Goal: Task Accomplishment & Management: Manage account settings

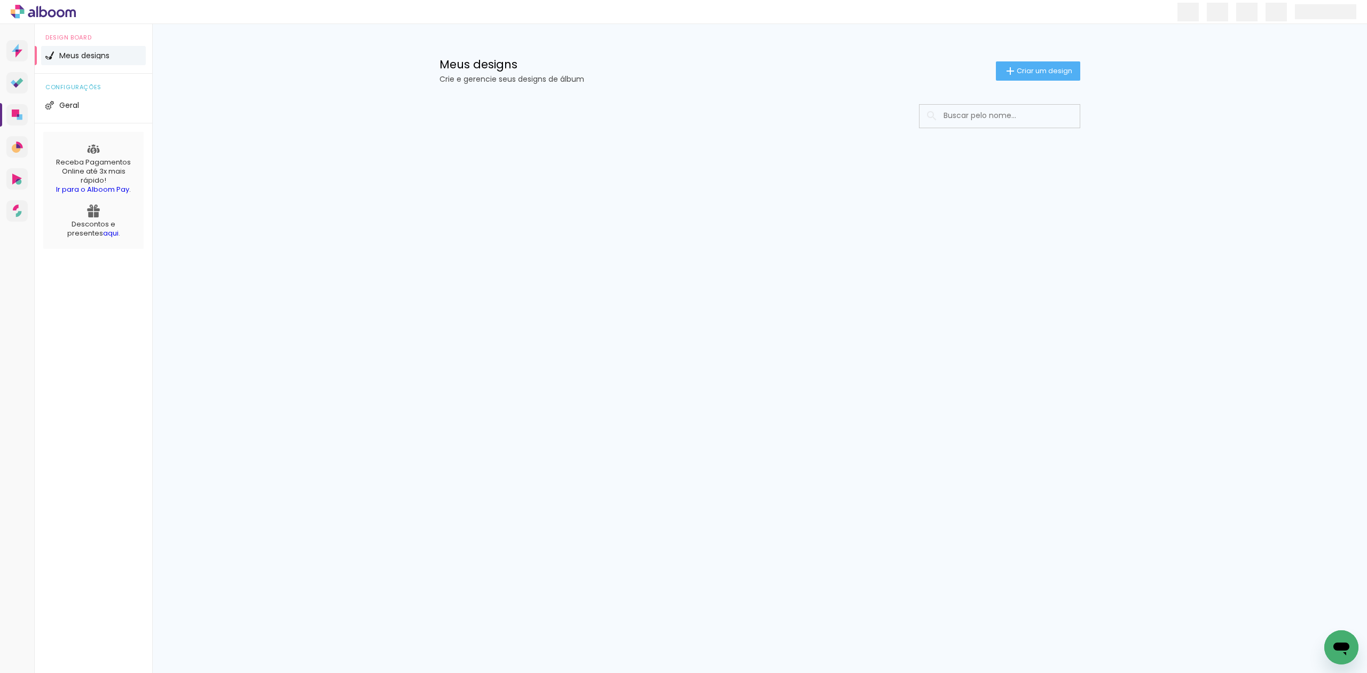
click at [1007, 114] on input at bounding box center [1014, 116] width 152 height 22
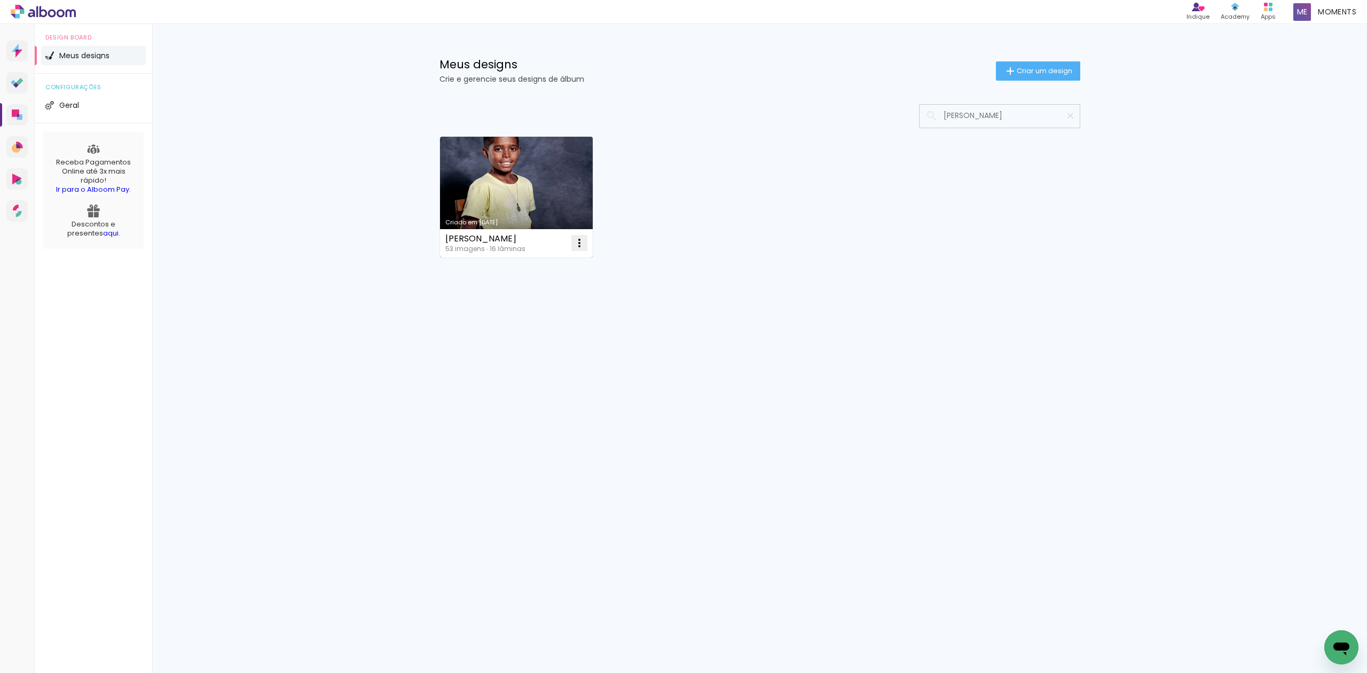
type input "KEVYN RODRIGO DOS SANTOS FERREIRA"
type paper-input "KEVYN RODRIGO DOS SANTOS FERREIRA"
click at [580, 246] on iron-icon at bounding box center [579, 243] width 13 height 13
click at [536, 323] on paper-item "Excluir" at bounding box center [537, 314] width 105 height 21
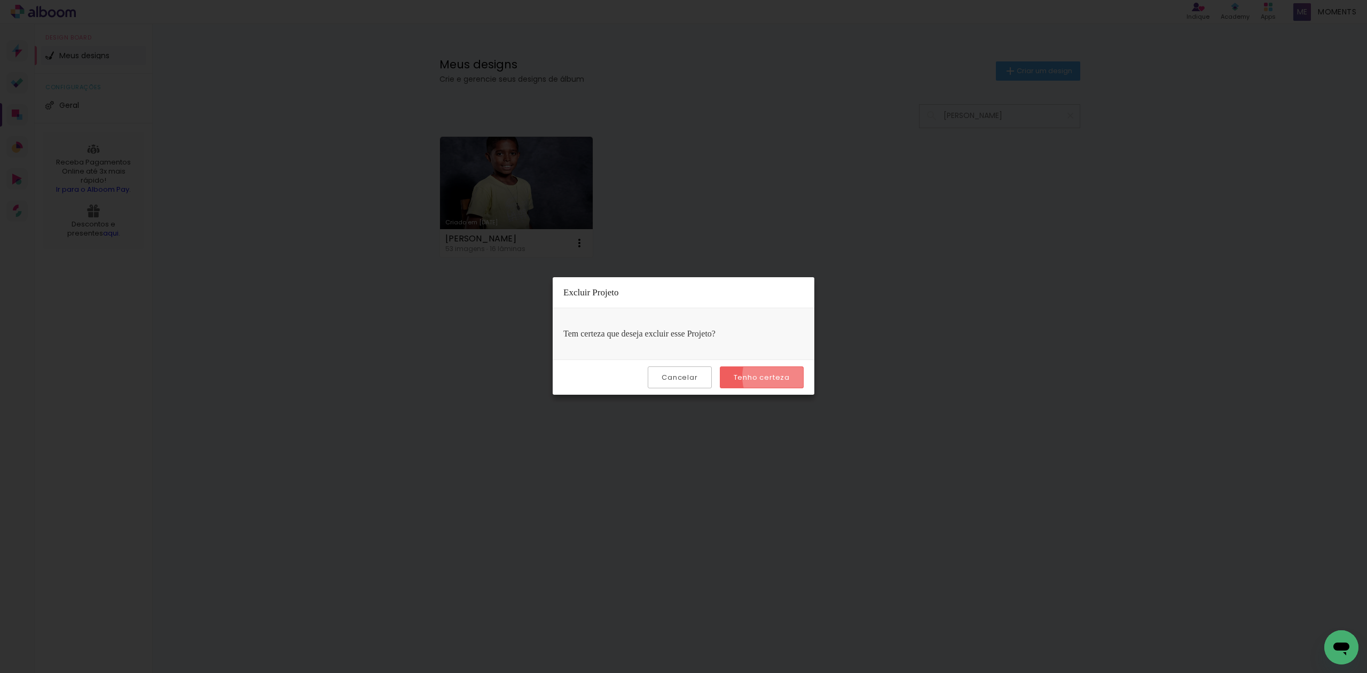
click at [789, 377] on paper-button "Tenho certeza" at bounding box center [762, 377] width 84 height 22
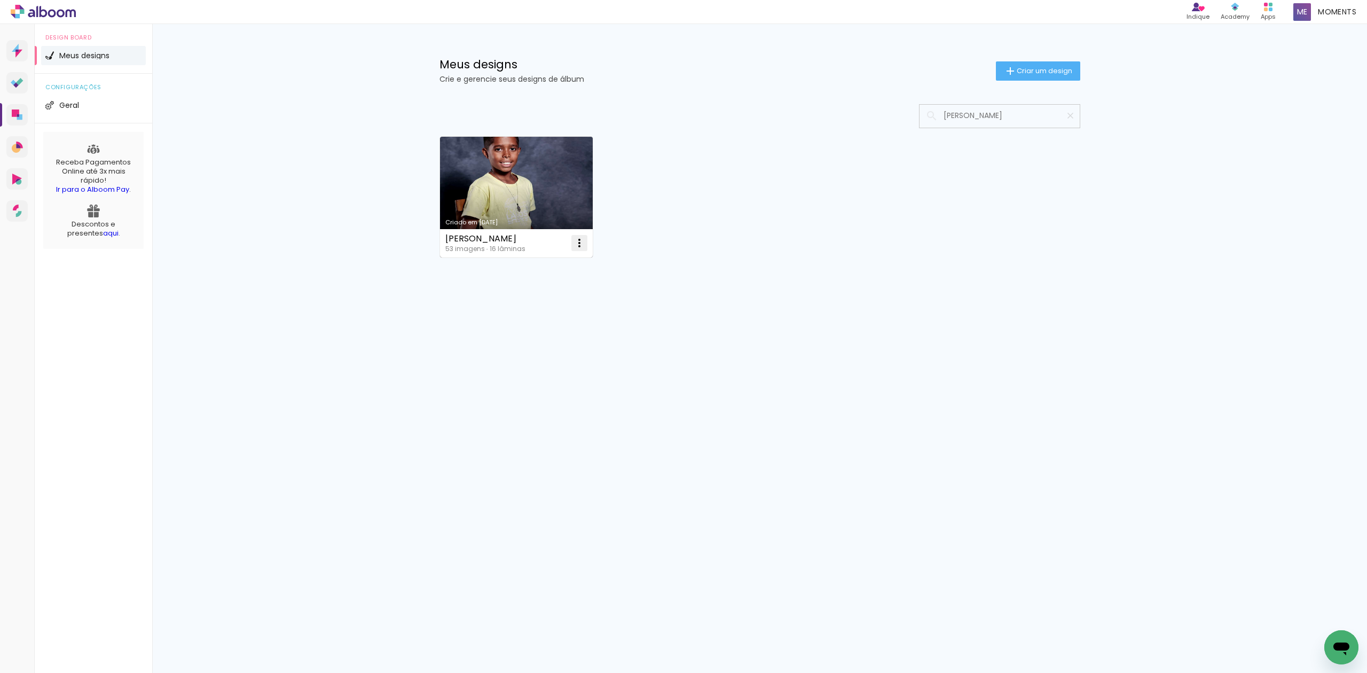
click at [585, 238] on iron-icon at bounding box center [579, 243] width 13 height 13
click at [528, 313] on span "Excluir" at bounding box center [519, 314] width 23 height 7
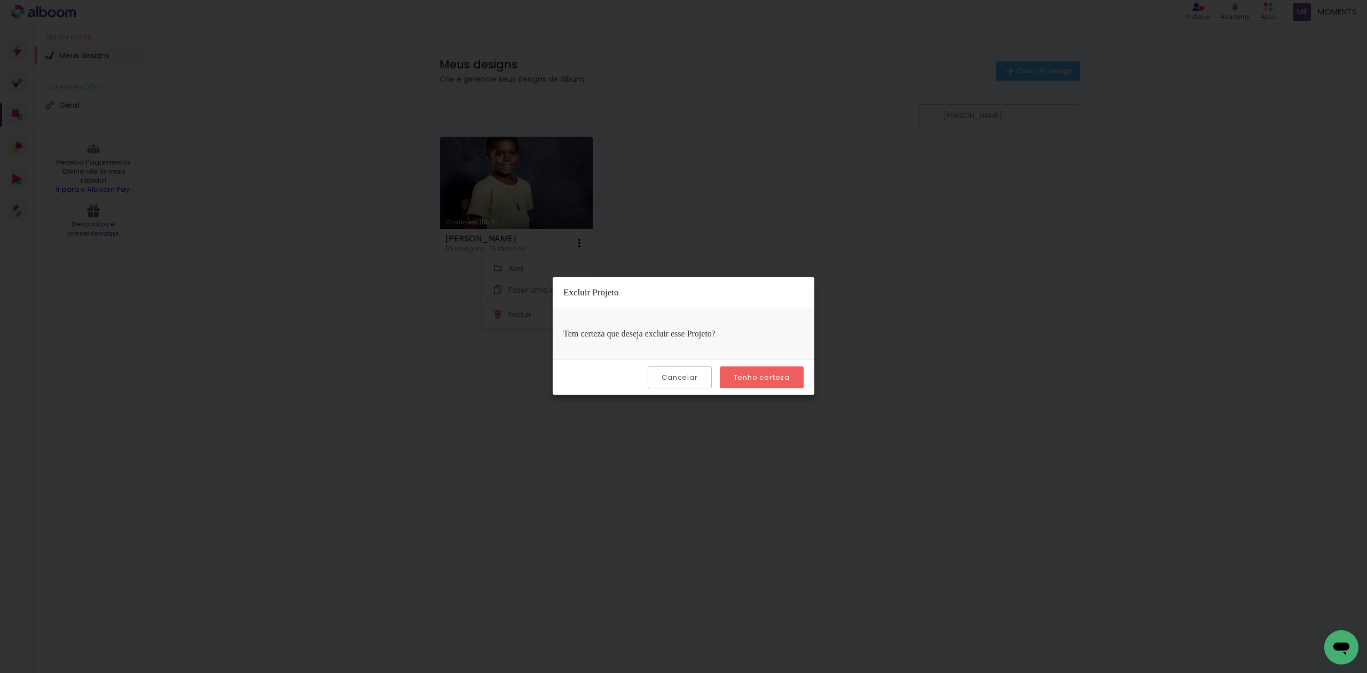
click at [0, 0] on slot "Tenho certeza" at bounding box center [0, 0] width 0 height 0
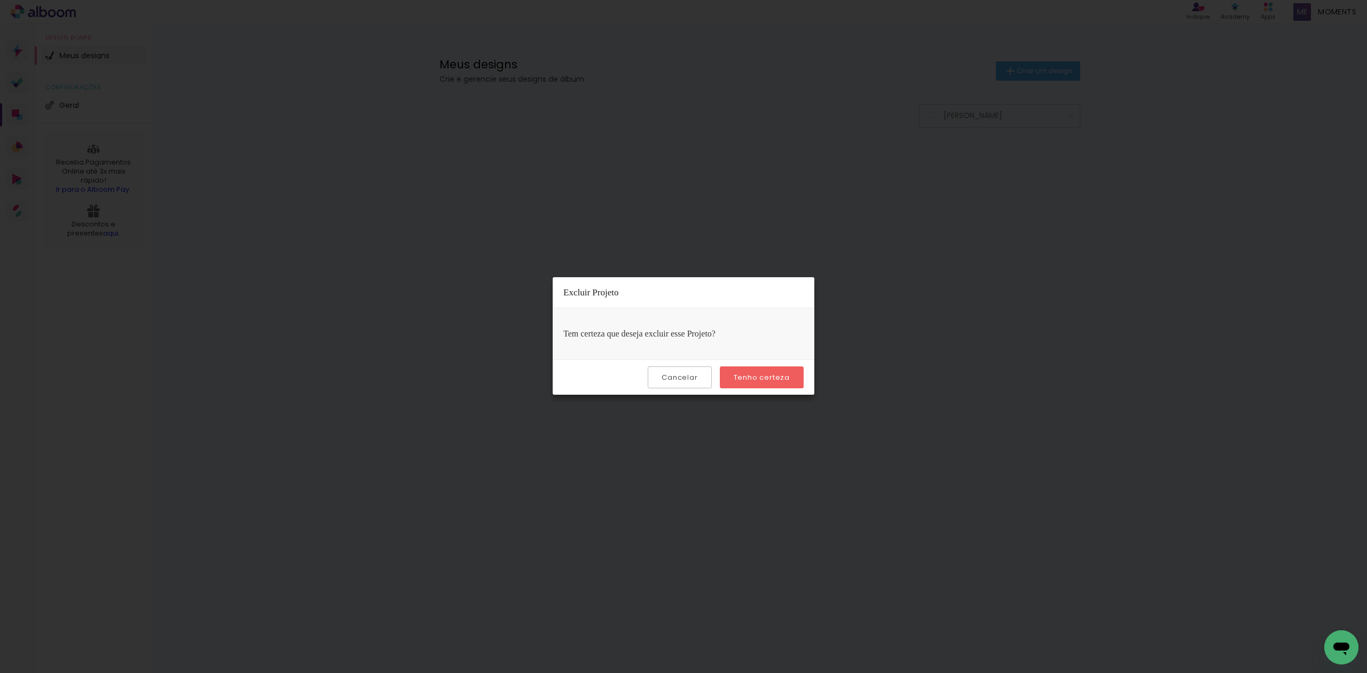
click at [0, 0] on slot "Tenho certeza" at bounding box center [0, 0] width 0 height 0
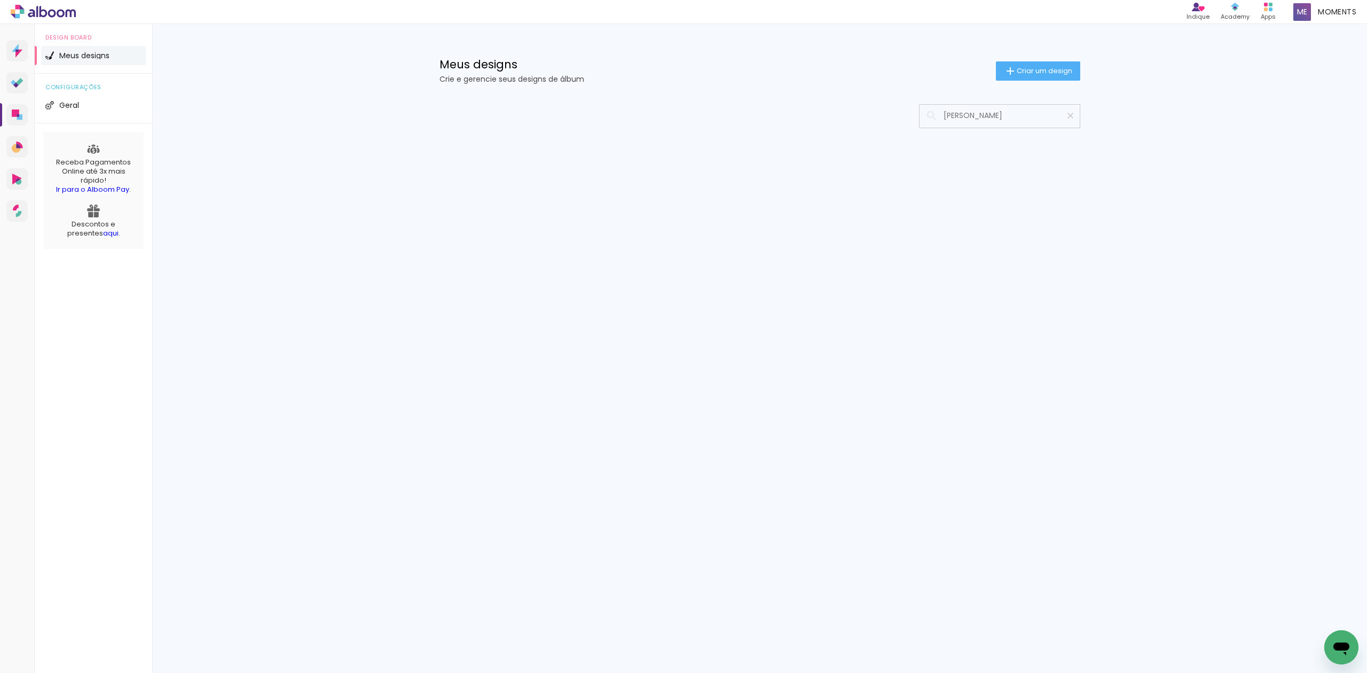
scroll to position [0, 18]
click at [1071, 114] on iron-icon at bounding box center [1071, 116] width 10 height 10
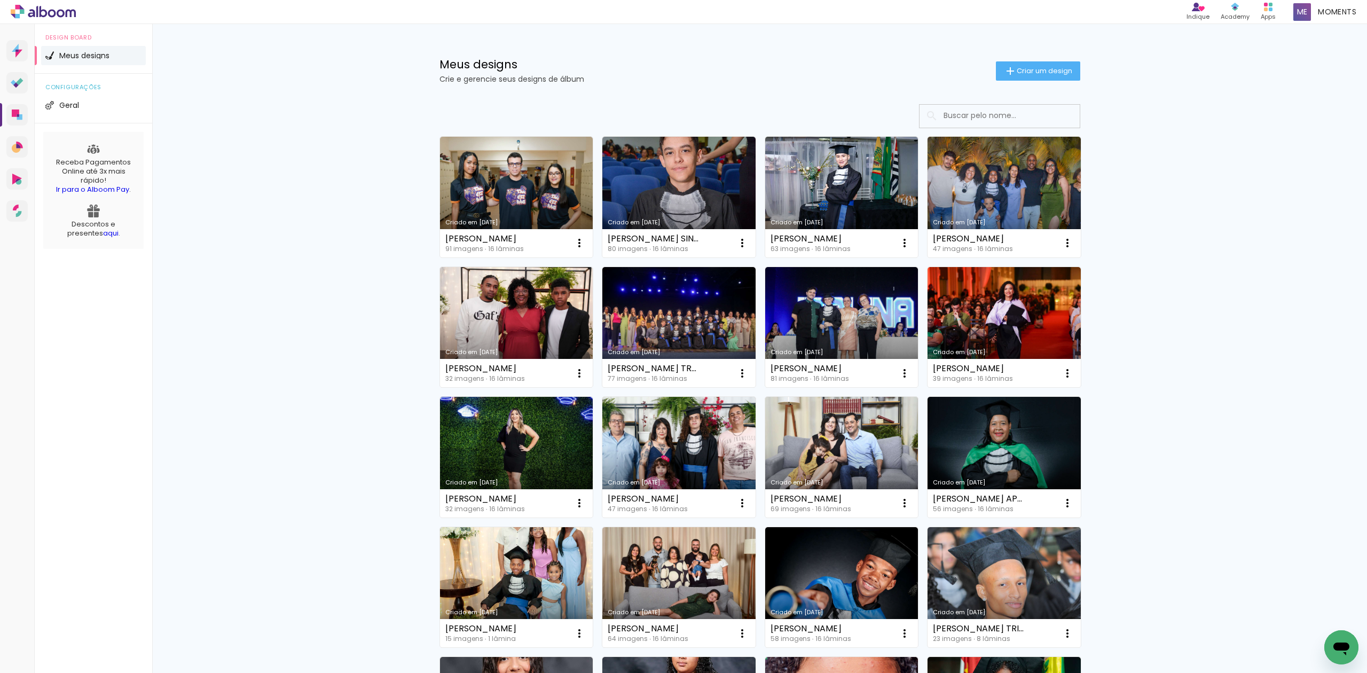
scroll to position [0, 0]
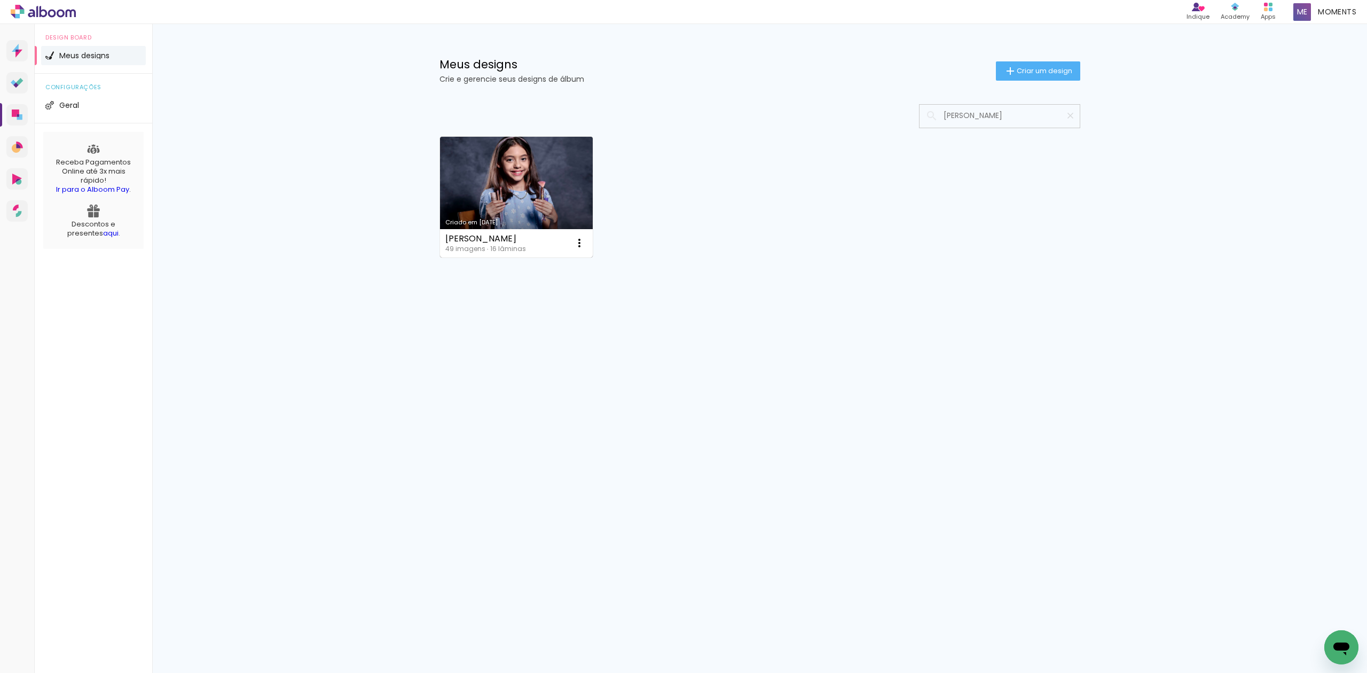
type input "MARIA LUISA FERNANDES BRAZ"
type paper-input "MARIA LUISA FERNANDES BRAZ"
click at [477, 179] on link "Criado em 15/07/25" at bounding box center [516, 197] width 153 height 121
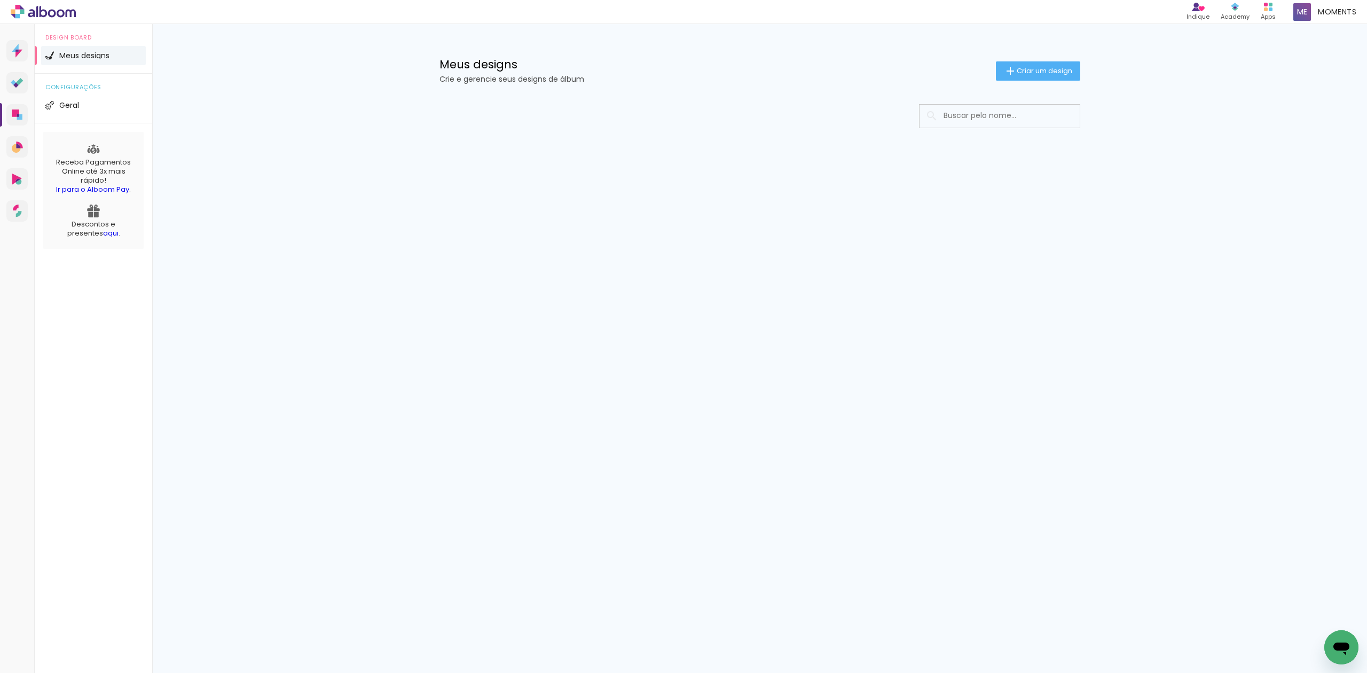
click at [1045, 116] on input at bounding box center [1014, 116] width 152 height 22
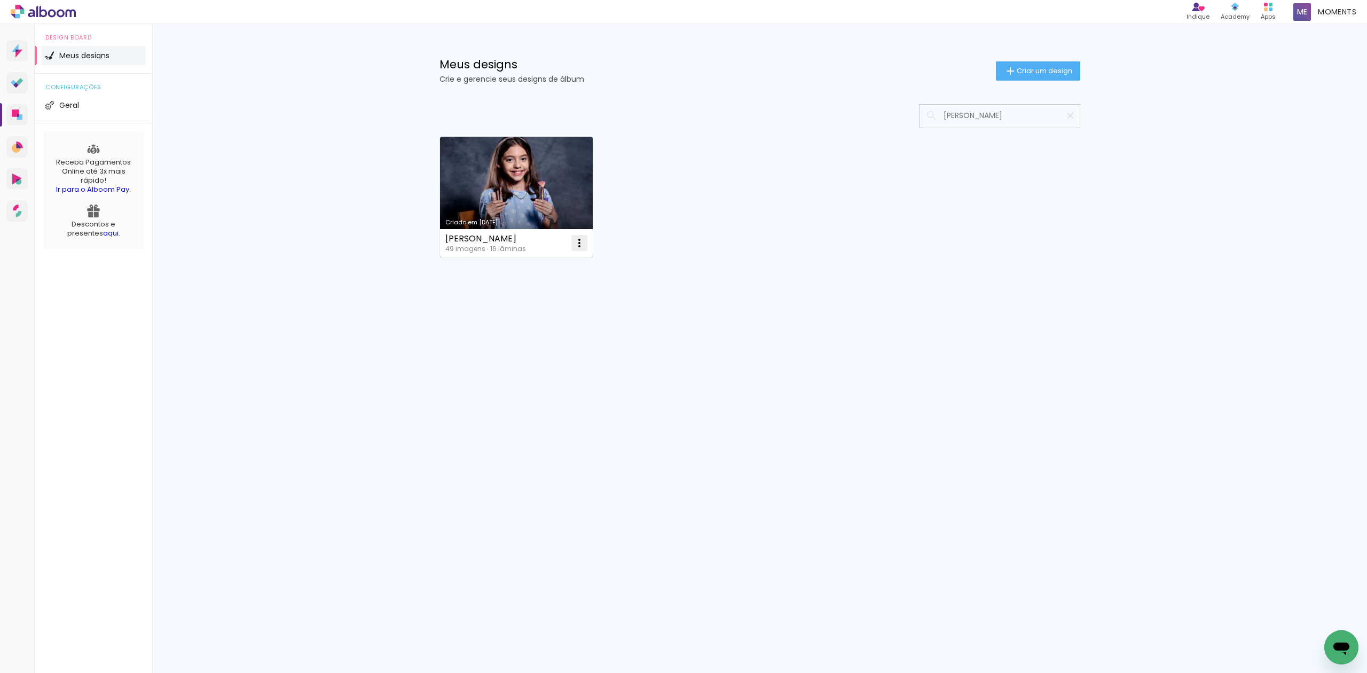
type input "MARIA LUISA FERNANDES BRAZ"
type paper-input "MARIA LUISA FERNANDES BRAZ"
click at [580, 242] on iron-icon at bounding box center [579, 243] width 13 height 13
click at [541, 318] on paper-item "Excluir" at bounding box center [537, 314] width 105 height 21
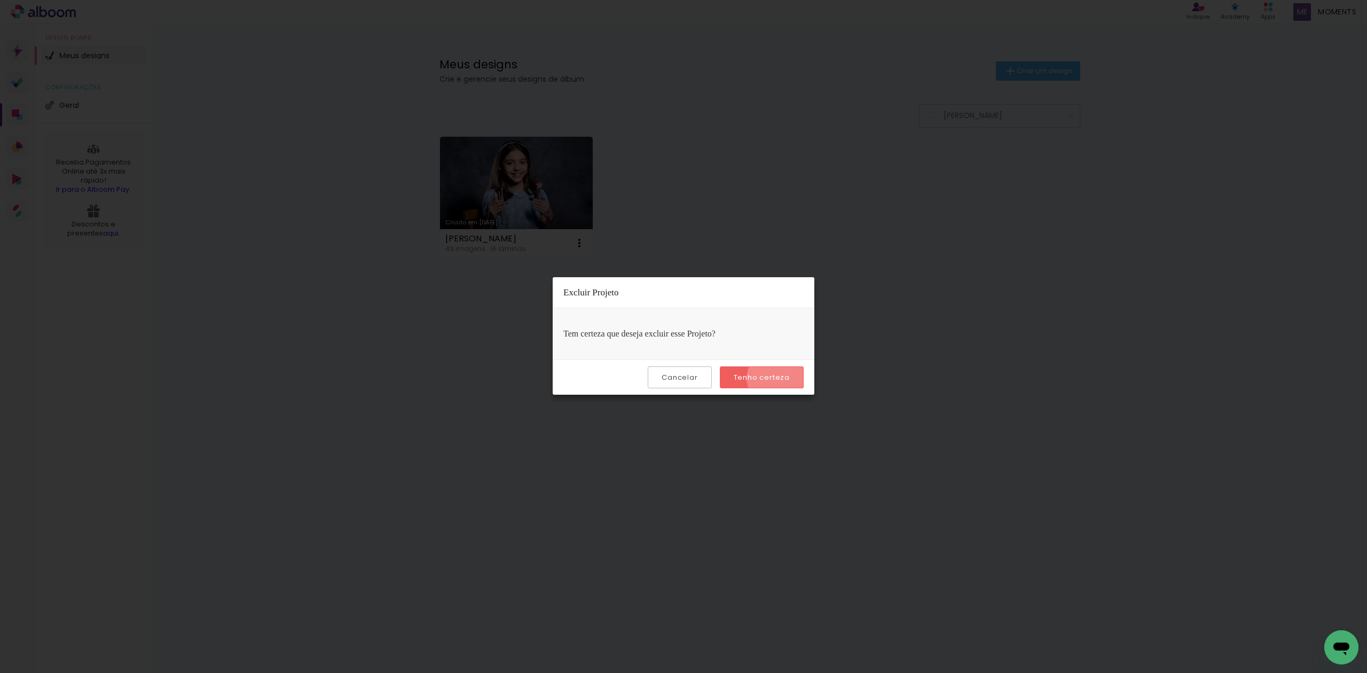
click at [0, 0] on slot "Tenho certeza" at bounding box center [0, 0] width 0 height 0
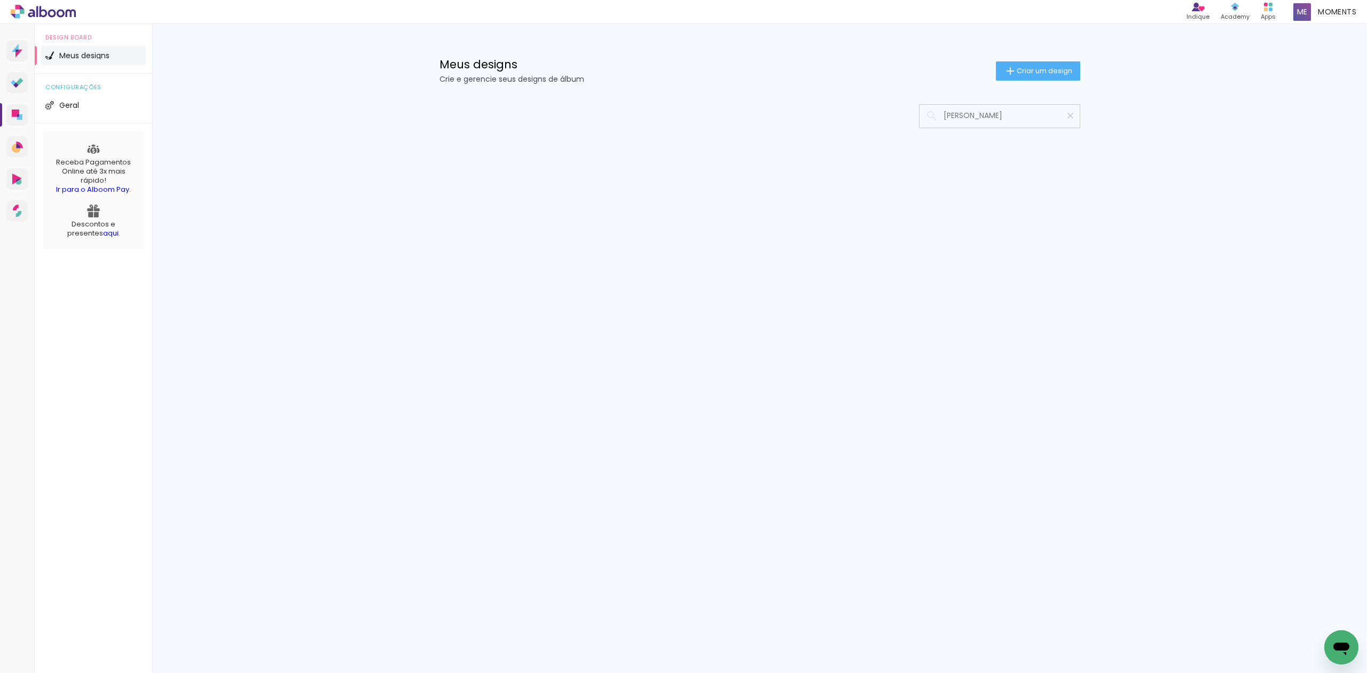
click at [1075, 118] on paper-icon-button at bounding box center [1070, 115] width 19 height 19
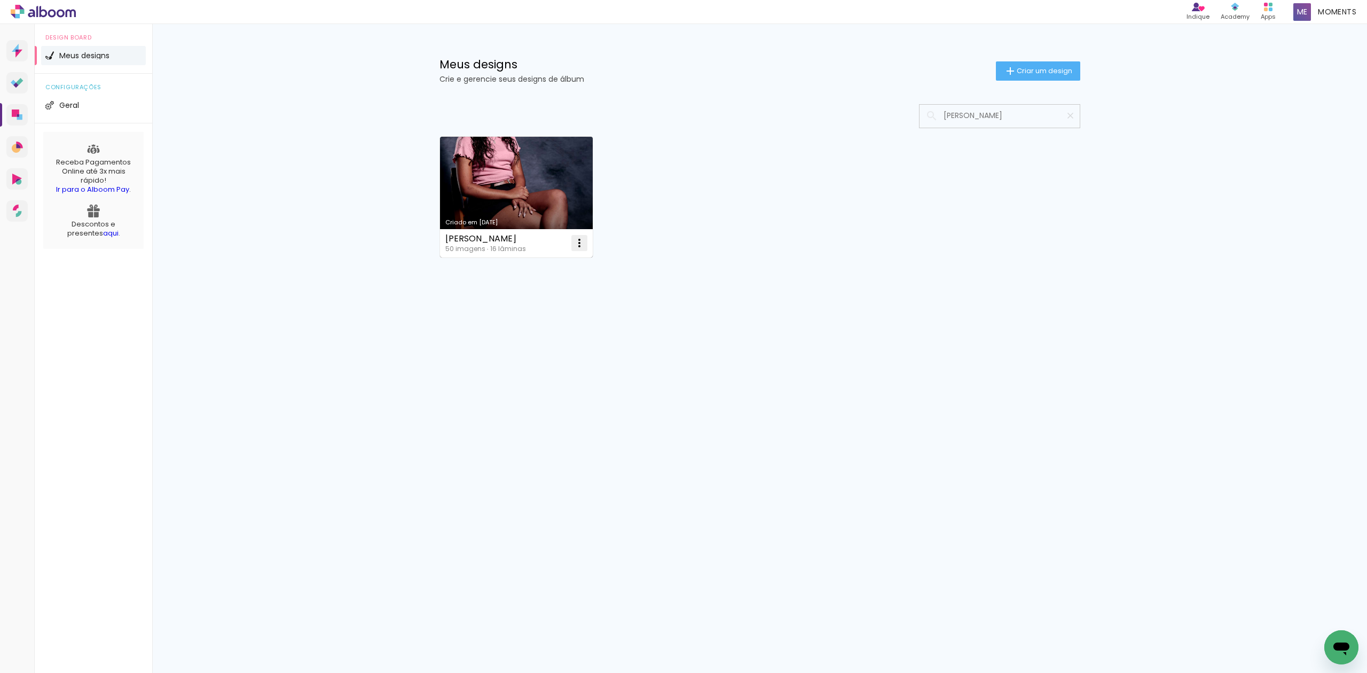
type input "NICOLLY RIBEIRO DOS SANTOS"
type paper-input "NICOLLY RIBEIRO DOS SANTOS"
click at [582, 244] on iron-icon at bounding box center [579, 243] width 13 height 13
click at [542, 309] on paper-item "Excluir" at bounding box center [537, 314] width 105 height 21
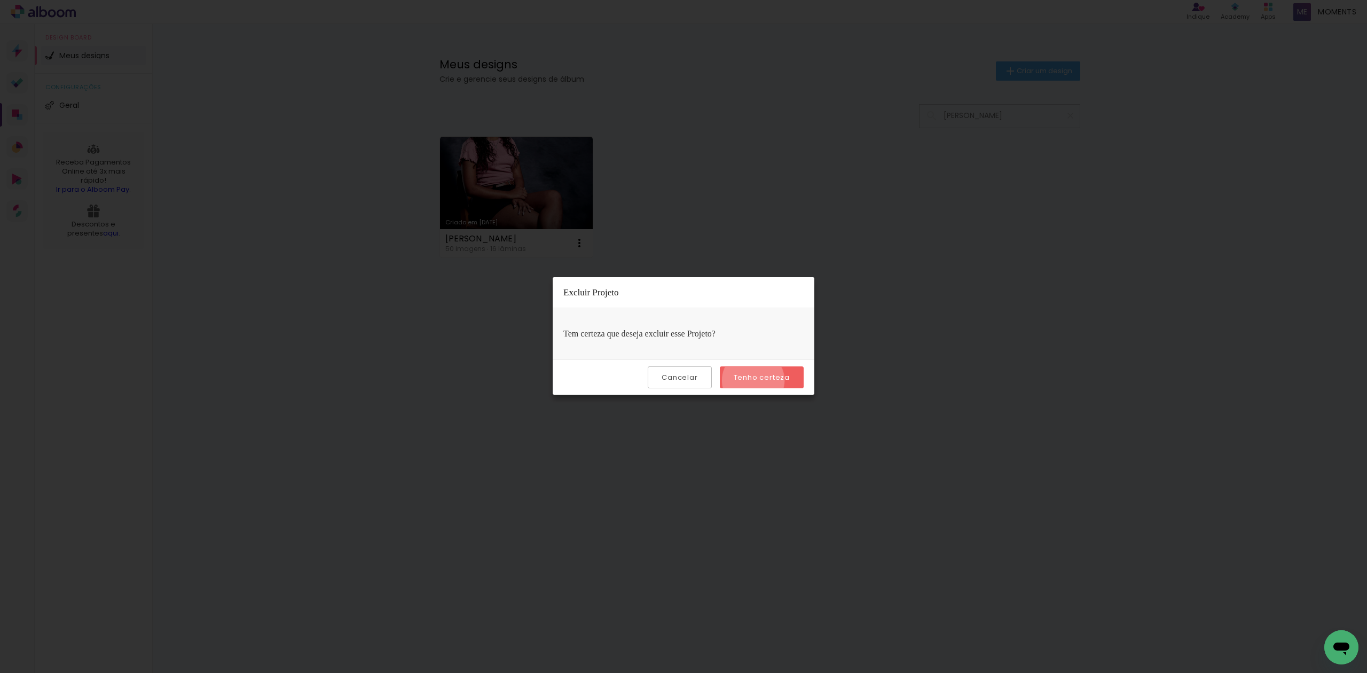
click at [0, 0] on slot "Tenho certeza" at bounding box center [0, 0] width 0 height 0
